Goal: Communication & Community: Answer question/provide support

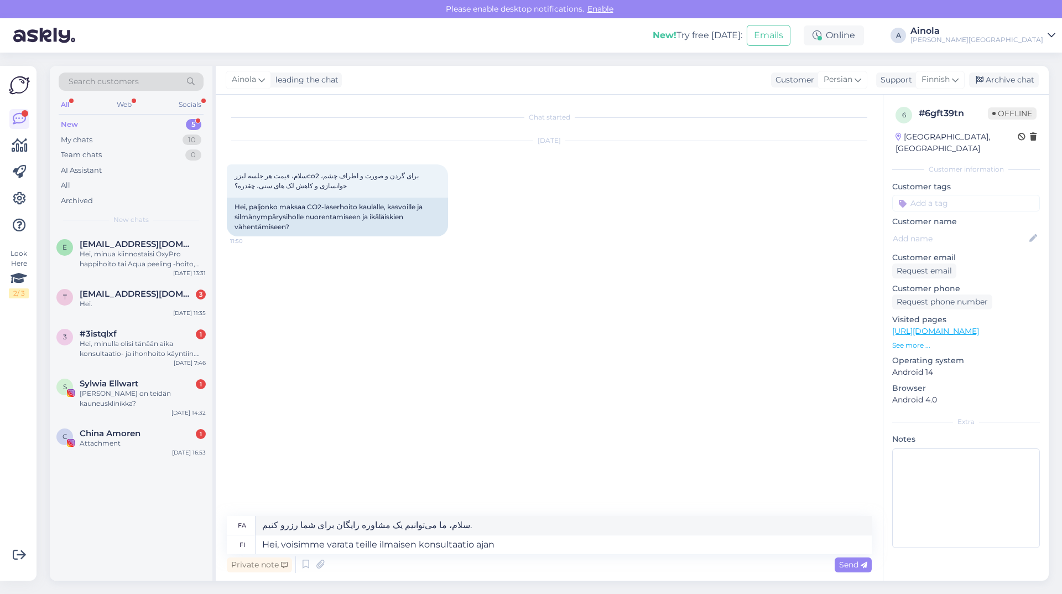
click at [178, 295] on span "[EMAIL_ADDRESS][DOMAIN_NAME]" at bounding box center [137, 294] width 115 height 10
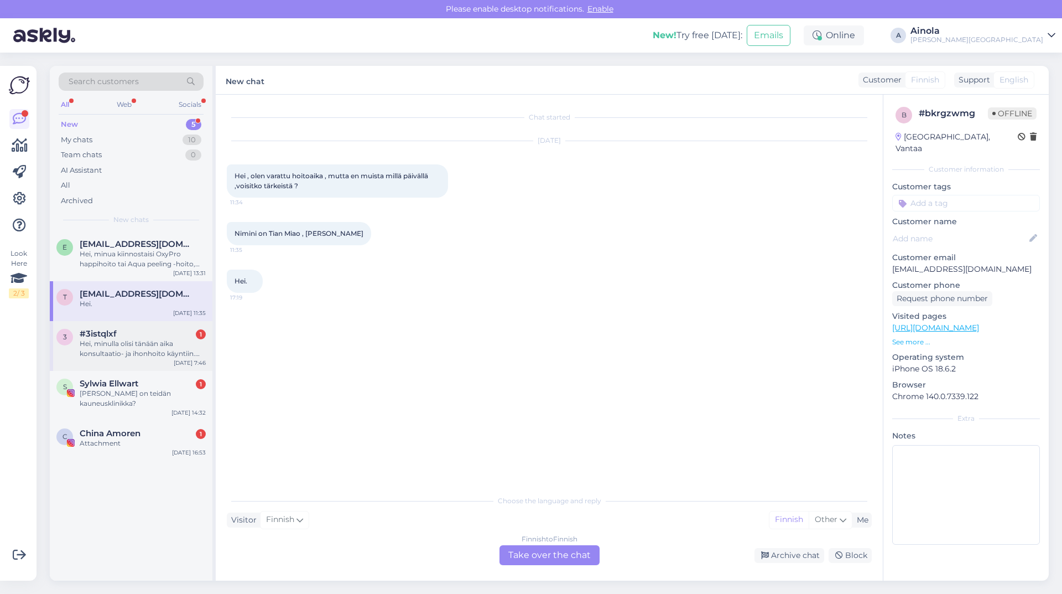
click at [168, 352] on div "Hei, minulla olisi tänään aika konsultaatio- ja ihonhoito käyntiin. Olen kuumee…" at bounding box center [143, 349] width 126 height 20
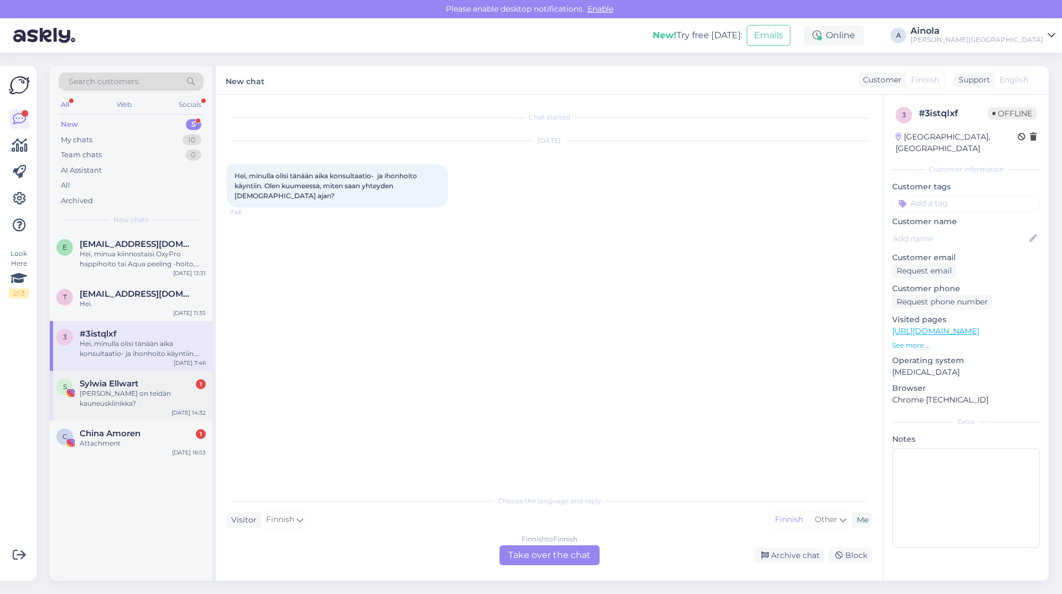
click at [167, 401] on div "[PERSON_NAME] on teidän kauneusklinikka?" at bounding box center [143, 398] width 126 height 20
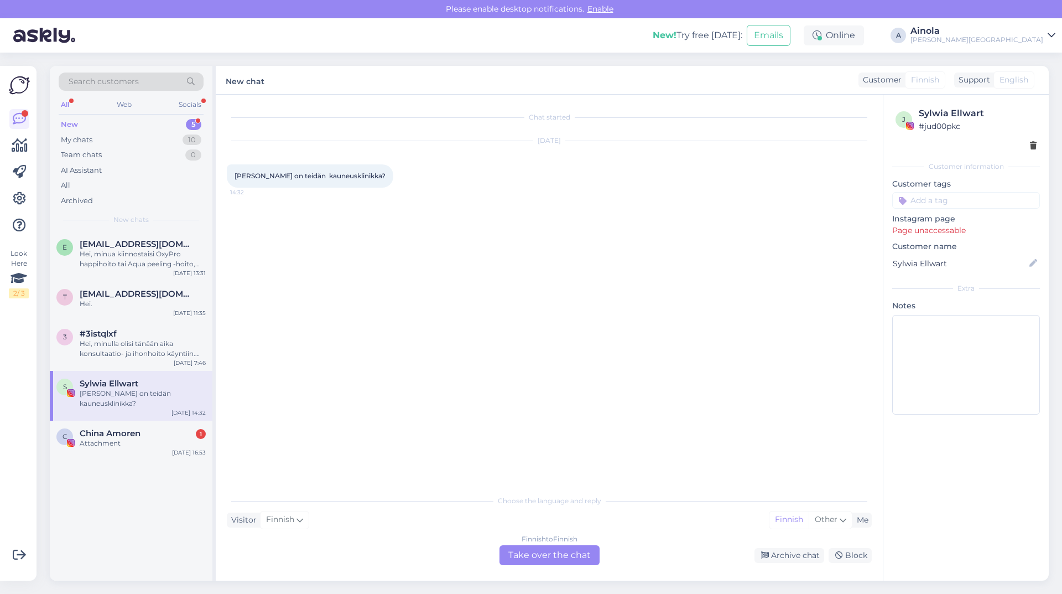
click at [544, 557] on div "Finnish to Finnish Take over the chat" at bounding box center [550, 555] width 100 height 20
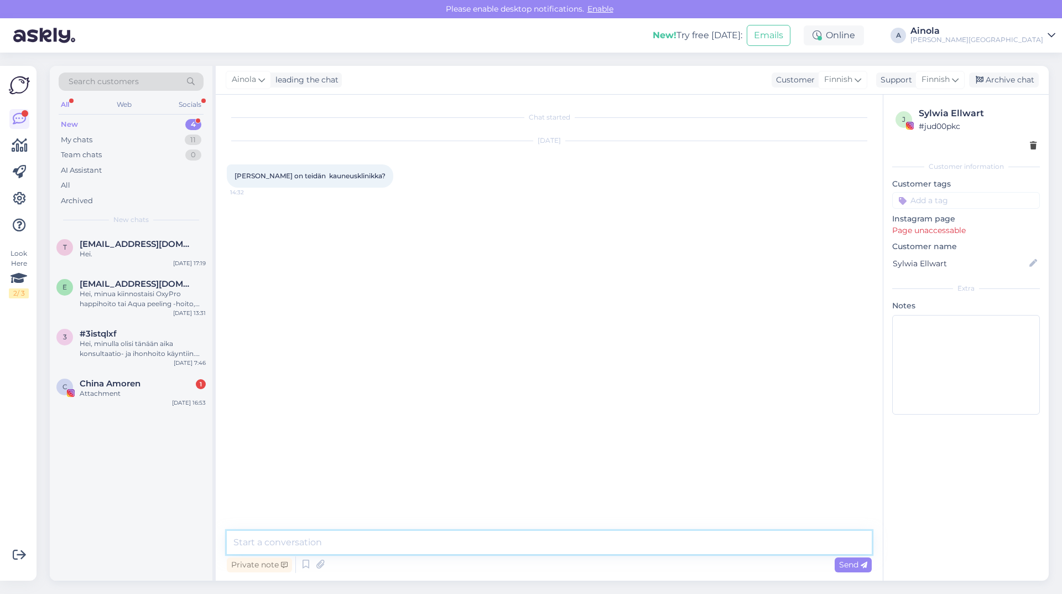
click at [325, 541] on textarea at bounding box center [549, 542] width 645 height 23
type textarea "Hei, ei klinikkamme sijaitsee [GEOGRAPHIC_DATA], [GEOGRAPHIC_DATA]. Ystävällisi…"
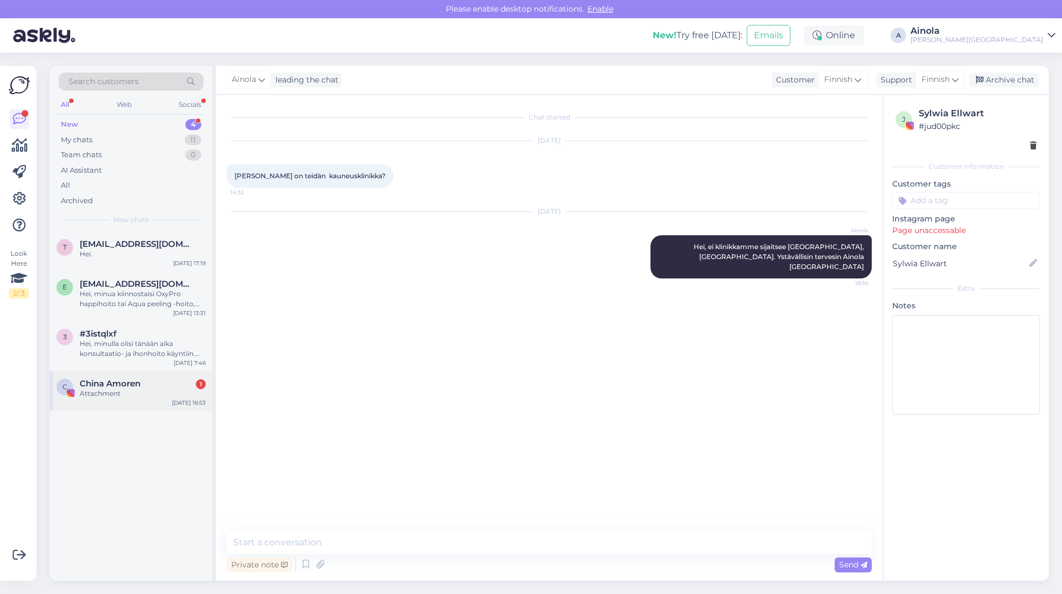
click at [159, 399] on div "C China Amoren 1 Attachment [DATE] 16:53" at bounding box center [131, 391] width 163 height 40
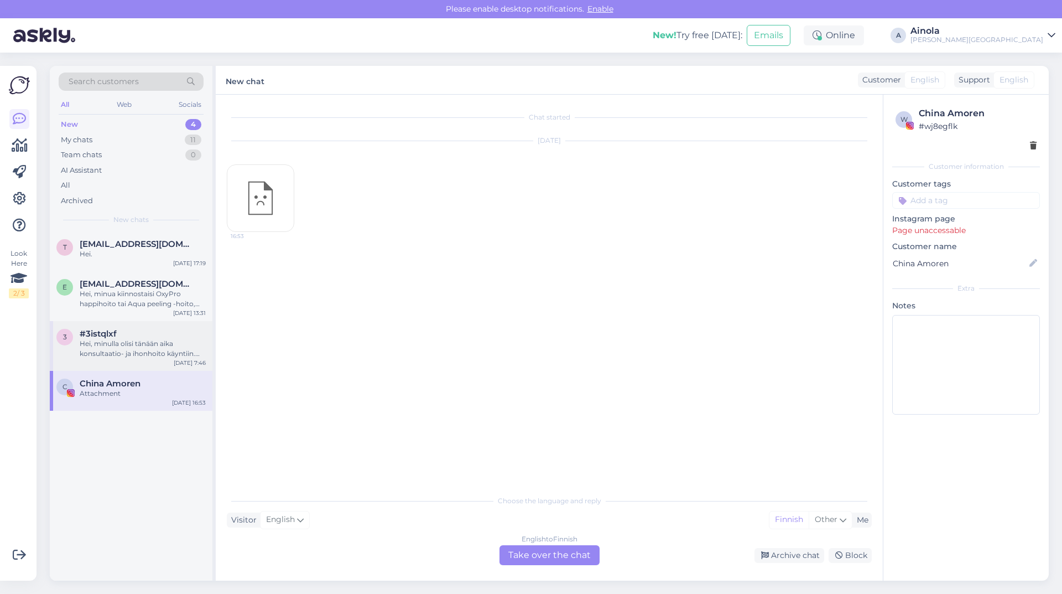
click at [139, 346] on div "Hei, minulla olisi tänään aika konsultaatio- ja ihonhoito käyntiin. Olen kuumee…" at bounding box center [143, 349] width 126 height 20
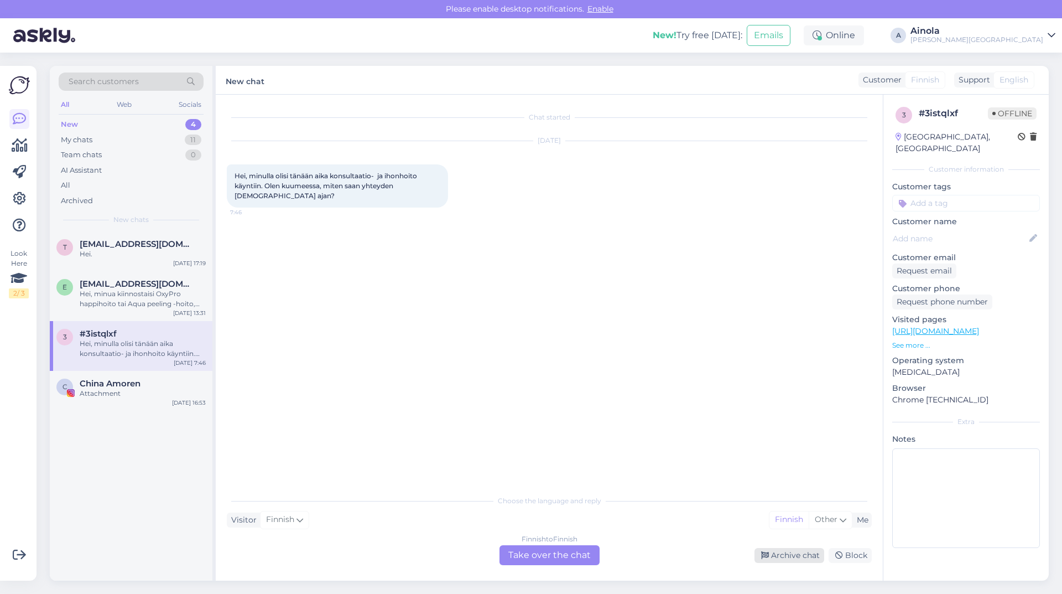
click at [797, 555] on div "Archive chat" at bounding box center [790, 555] width 70 height 15
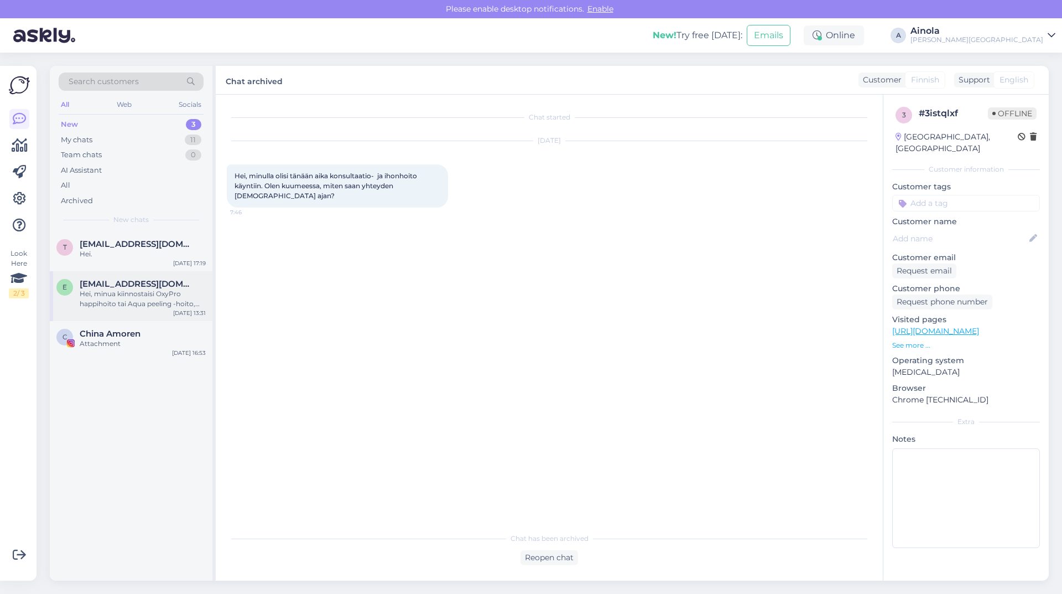
click at [132, 273] on div "e [EMAIL_ADDRESS][DOMAIN_NAME] Hei, minua kiinnostaisi OxyPro happihoito tai Aq…" at bounding box center [131, 296] width 163 height 50
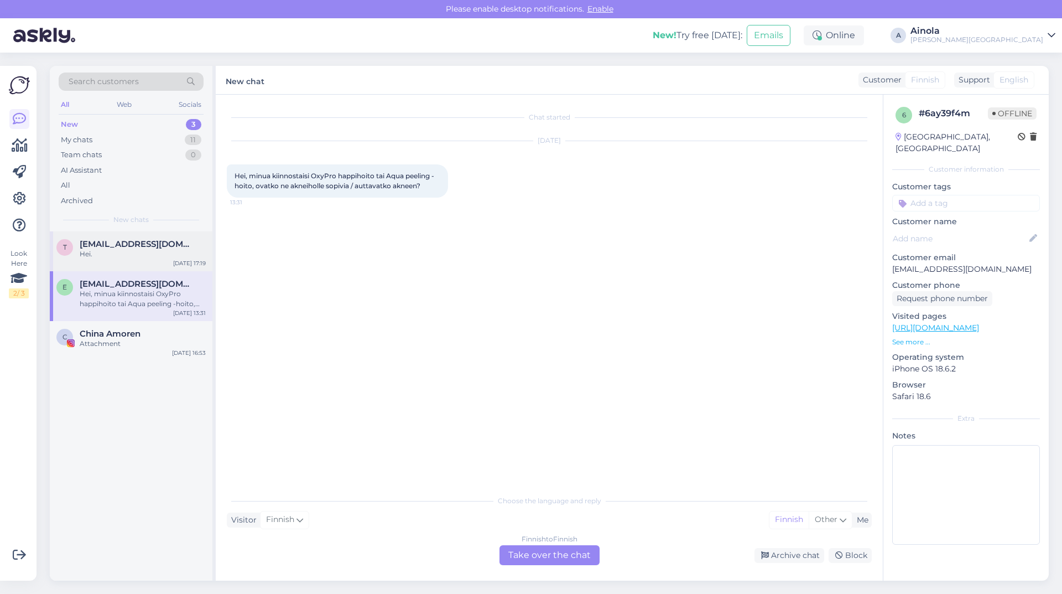
click at [115, 260] on div "t [EMAIL_ADDRESS][DOMAIN_NAME] Hei. [DATE] 17:19" at bounding box center [131, 251] width 163 height 40
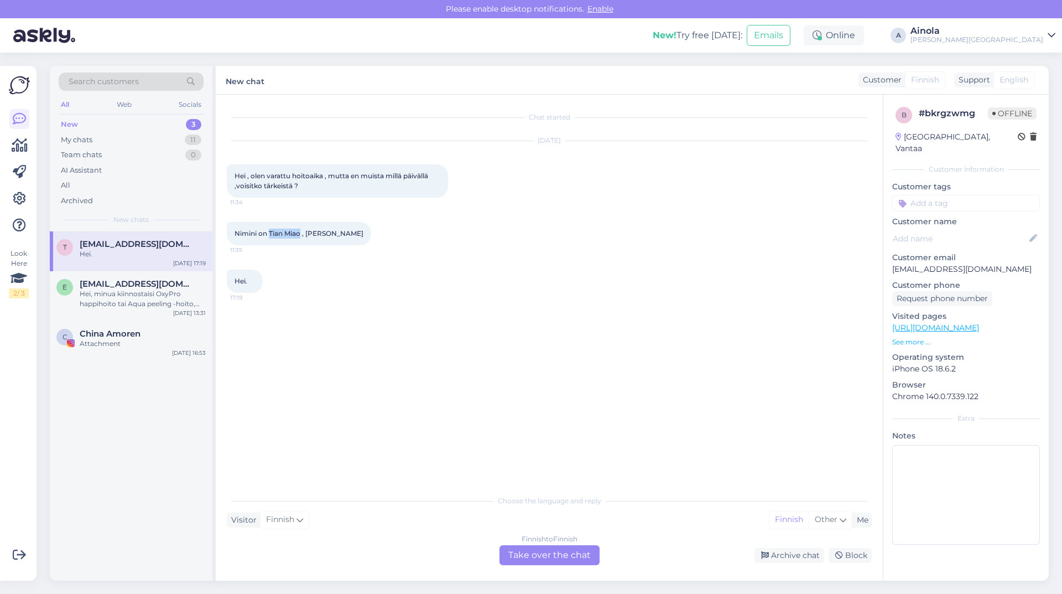
drag, startPoint x: 270, startPoint y: 232, endPoint x: 302, endPoint y: 237, distance: 32.4
click at [302, 237] on span "Nimini on Tian Miao , [PERSON_NAME]" at bounding box center [299, 233] width 129 height 8
copy span "[PERSON_NAME]"
click at [560, 557] on div "Finnish to Finnish Take over the chat" at bounding box center [550, 555] width 100 height 20
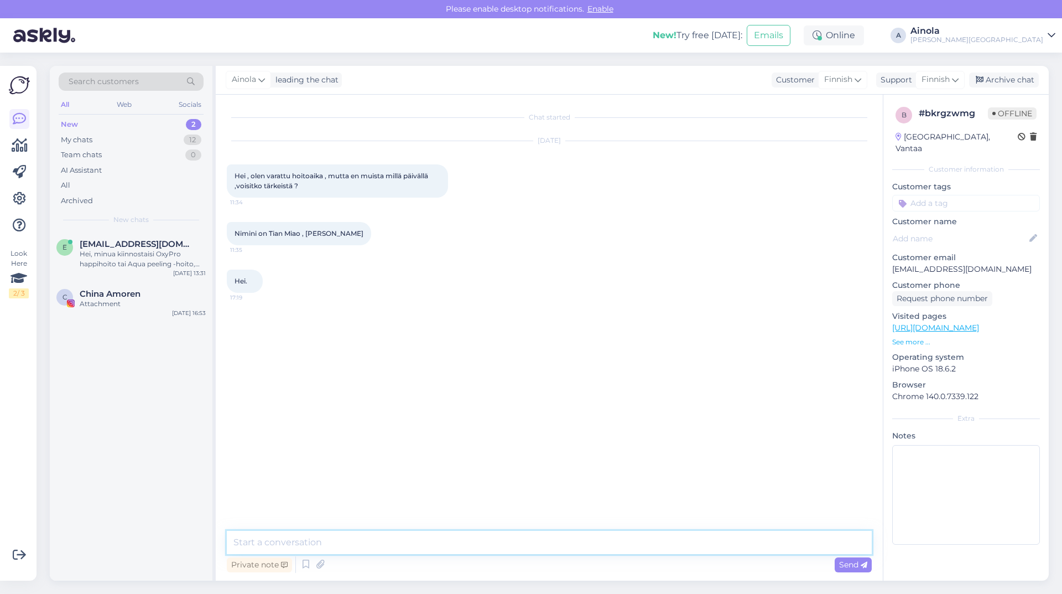
click at [289, 537] on textarea at bounding box center [549, 542] width 645 height 23
click at [318, 536] on textarea "Hei, saisimmeko vielä puhelinnumerosi, jotta löydämme ajan. Kiitos" at bounding box center [549, 542] width 645 height 23
click at [392, 538] on textarea "Hei, saisimmeko vielä puhelinnumerosi, jotta löydämme ajan. Kiitos" at bounding box center [549, 542] width 645 height 23
click at [440, 550] on textarea "Hei, saisimmeko vielä puhelinnumerosi, jotta löydämme ajan. Kiitos" at bounding box center [549, 542] width 645 height 23
click at [538, 548] on textarea "Hei, saisimmeko vielä puhelinnumerosi, jotta löydämme ajan. Kiitos" at bounding box center [549, 542] width 645 height 23
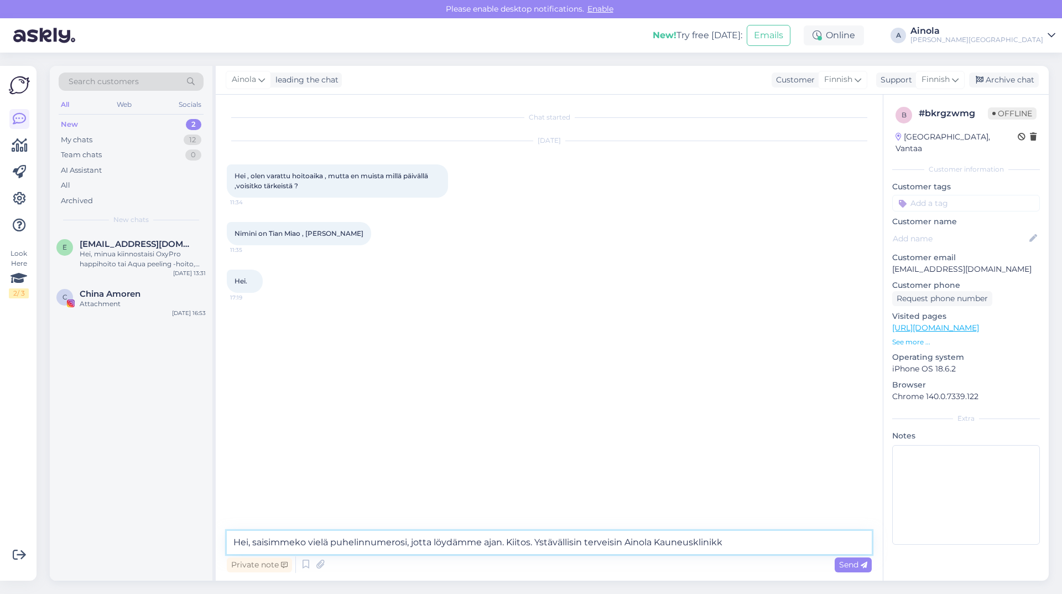
type textarea "Hei, saisimmeko vielä puhelinnumerosi, jotta löydämme ajan. Kiitos. Ystävällisi…"
